Goal: Information Seeking & Learning: Learn about a topic

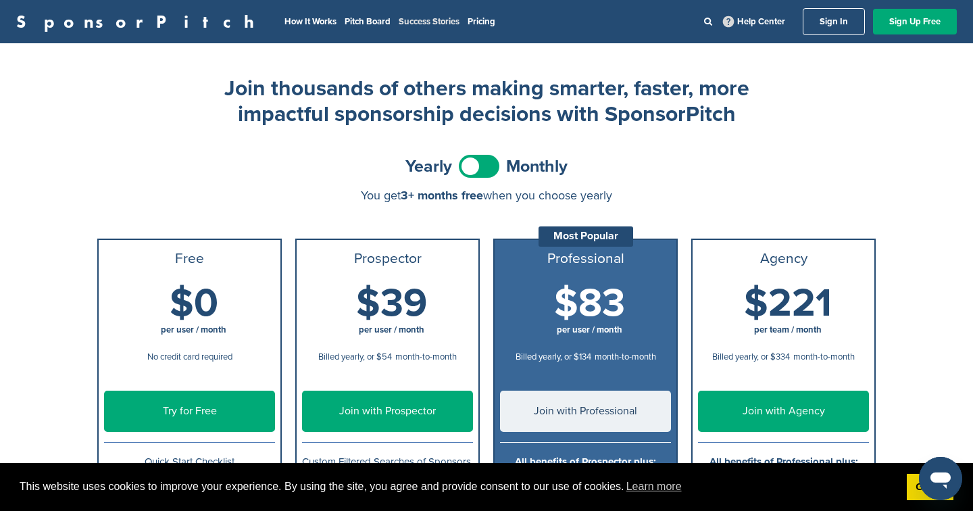
click at [399, 20] on link "Success Stories" at bounding box center [429, 21] width 61 height 11
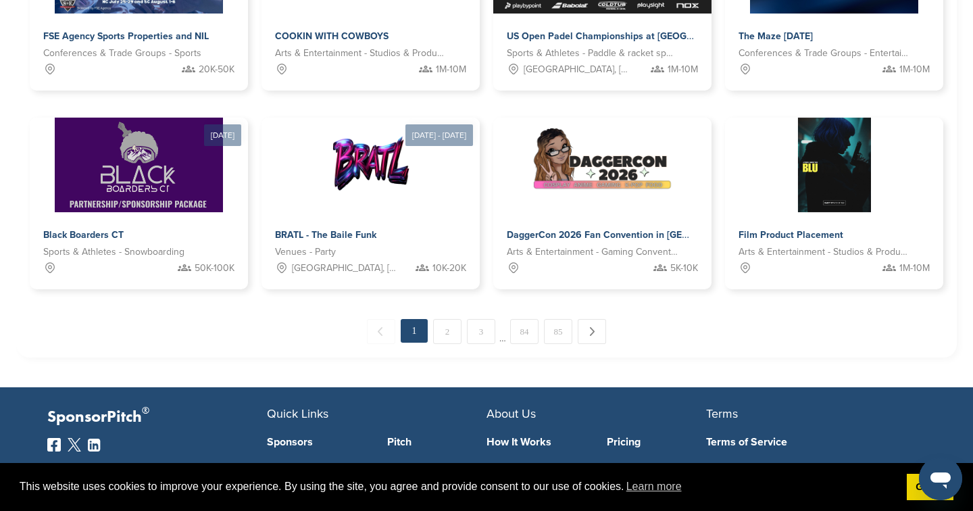
scroll to position [751, 0]
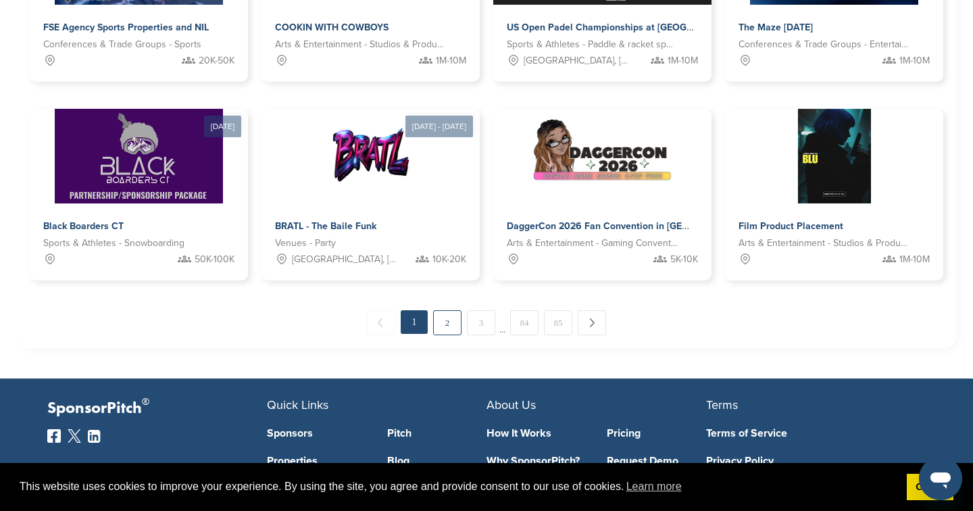
click at [452, 318] on link "2" at bounding box center [447, 322] width 28 height 25
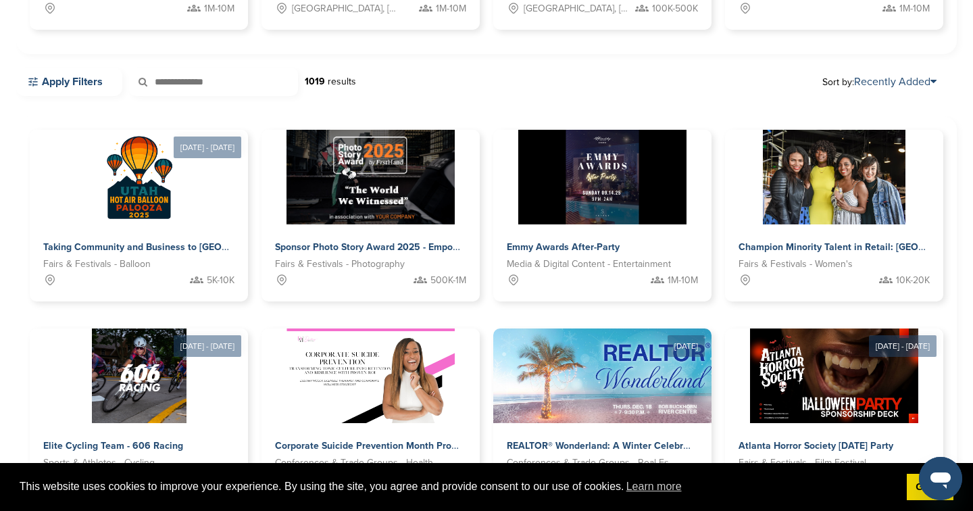
scroll to position [239, 0]
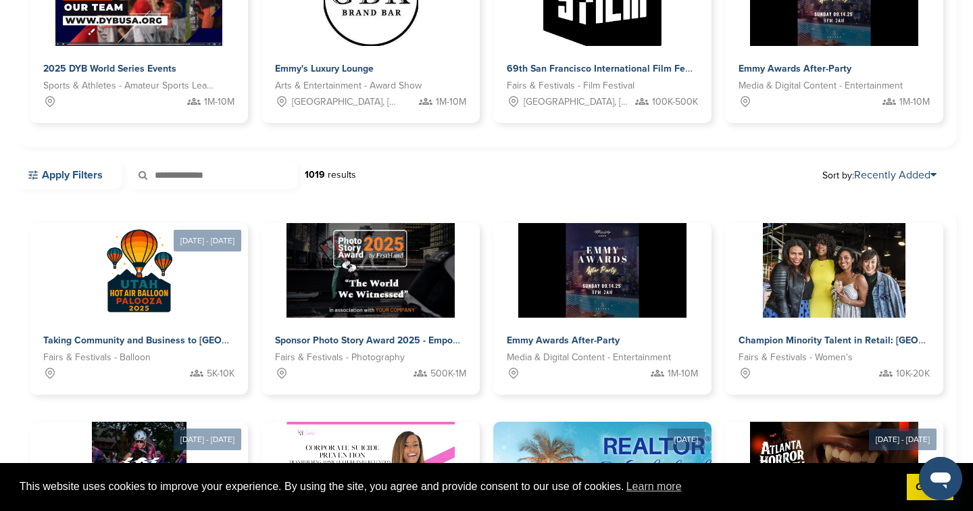
click at [37, 172] on icon at bounding box center [32, 175] width 9 height 9
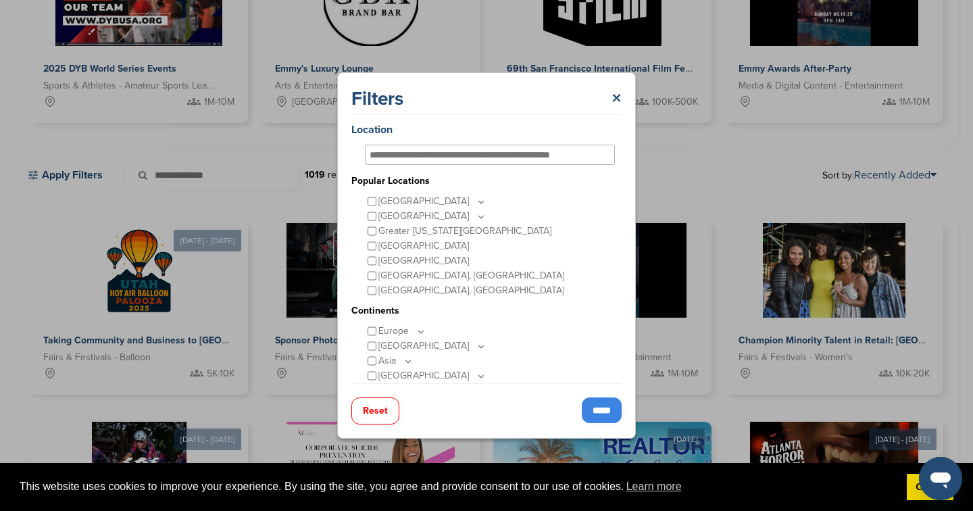
click at [596, 409] on input "*****" at bounding box center [602, 410] width 40 height 26
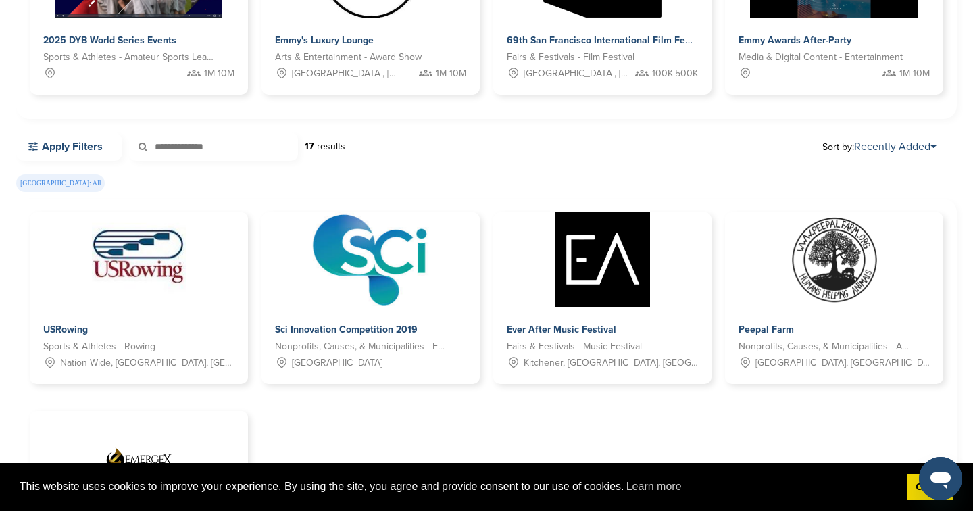
scroll to position [0, 0]
